Goal: Find specific page/section: Find specific page/section

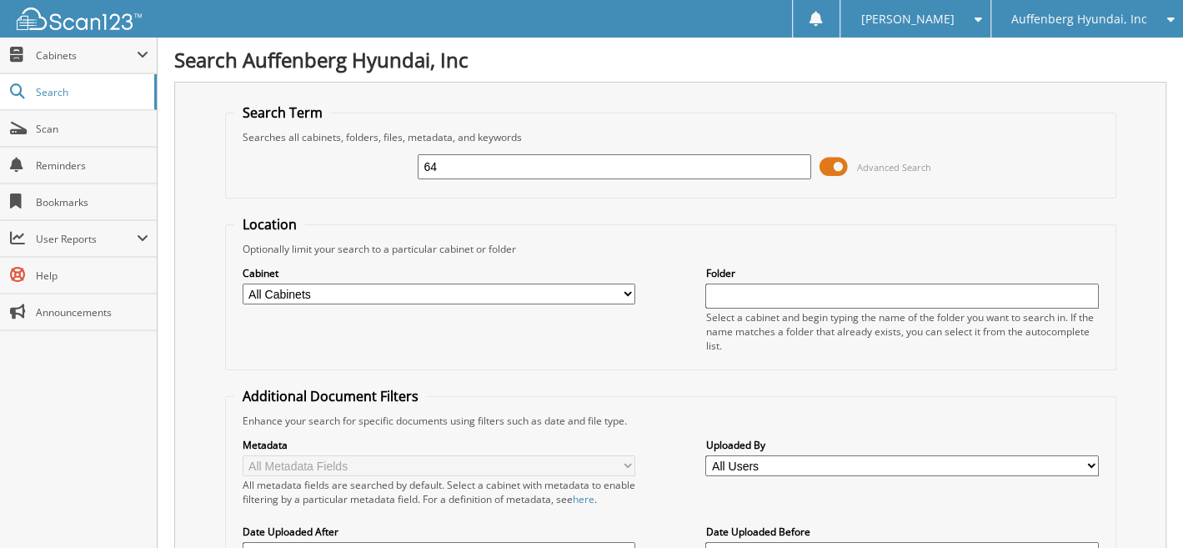
type input "6"
click at [1062, 18] on span "Auffenberg Hyundai, Inc" at bounding box center [1079, 19] width 136 height 10
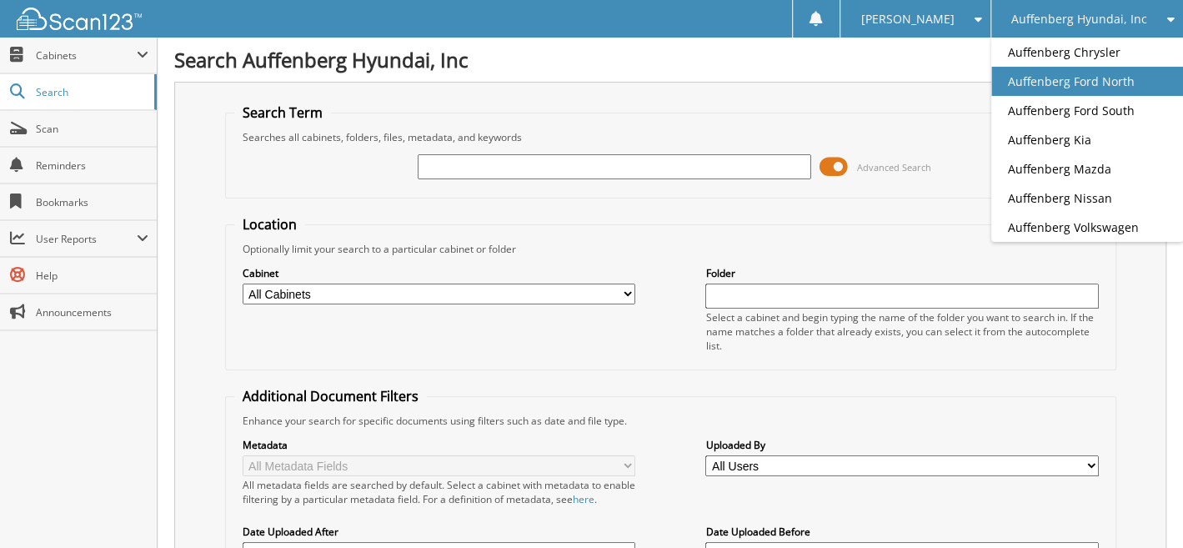
click at [1058, 83] on link "Auffenberg Ford North" at bounding box center [1087, 81] width 192 height 29
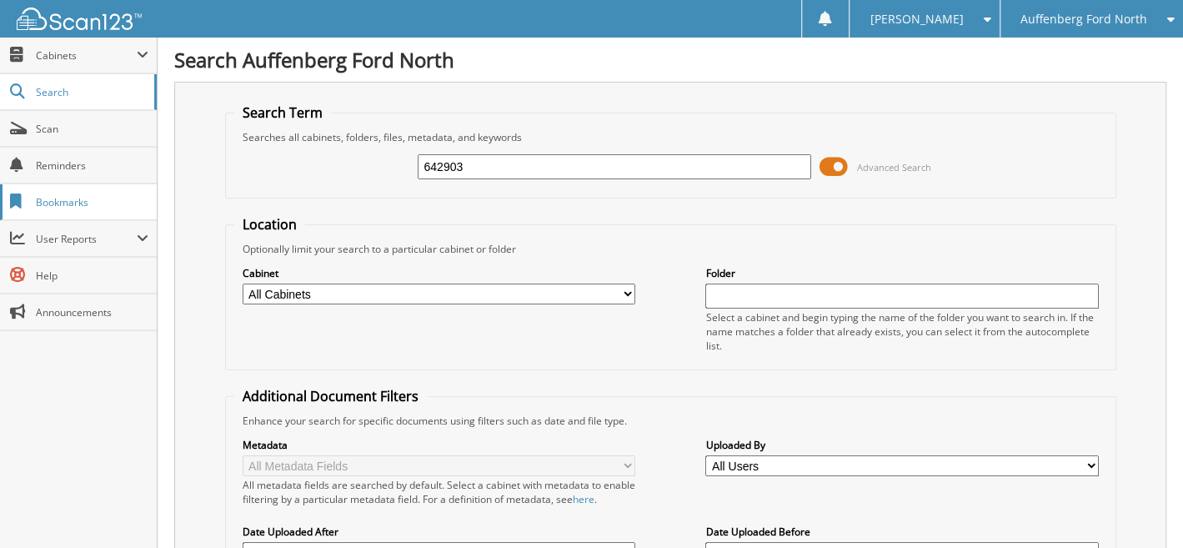
type input "642903"
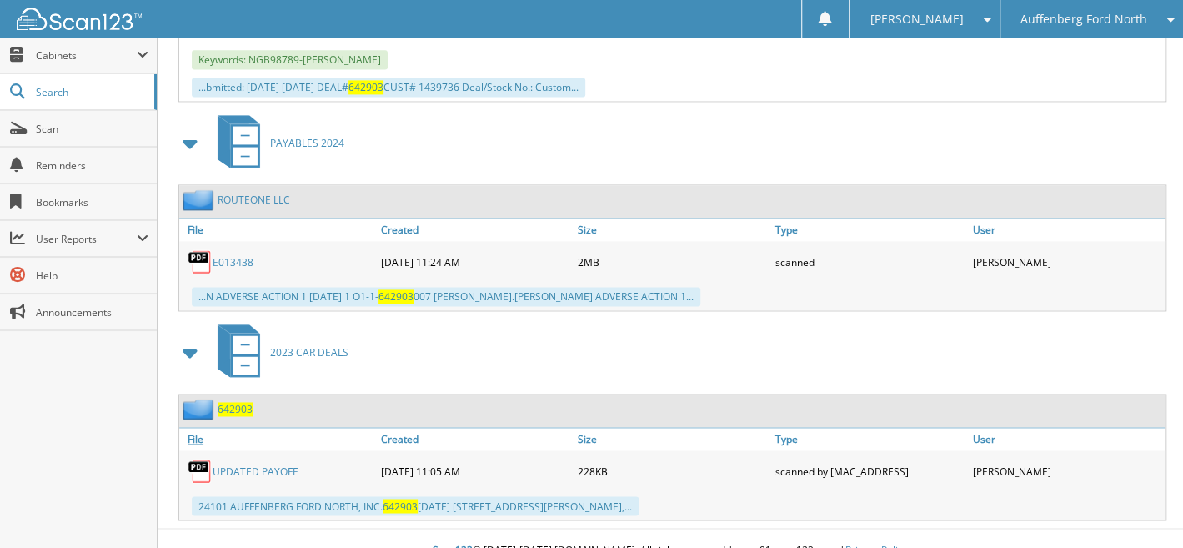
scroll to position [752, 0]
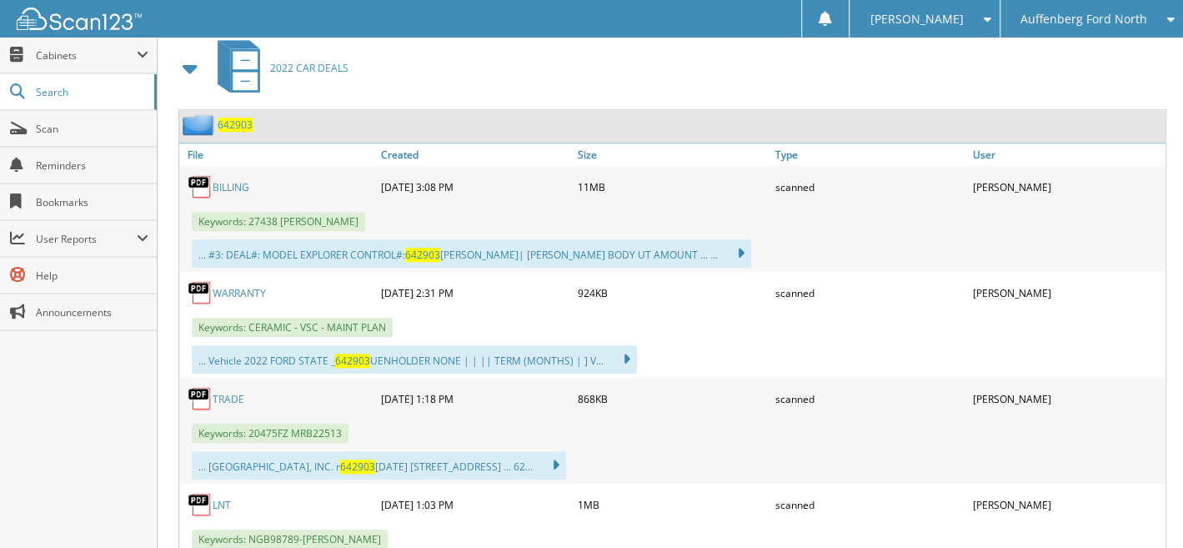
click at [237, 118] on span "642903" at bounding box center [235, 125] width 35 height 14
